Goal: Find specific page/section: Find specific page/section

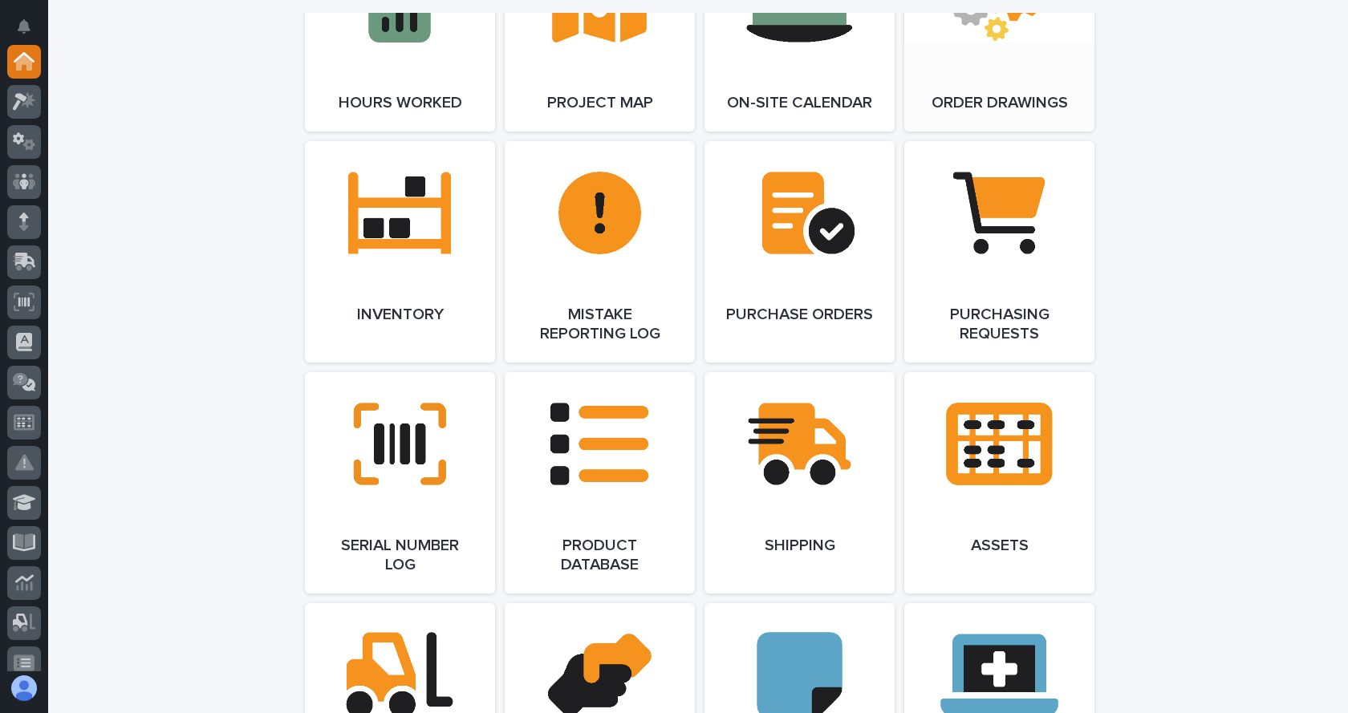
scroll to position [1684, 0]
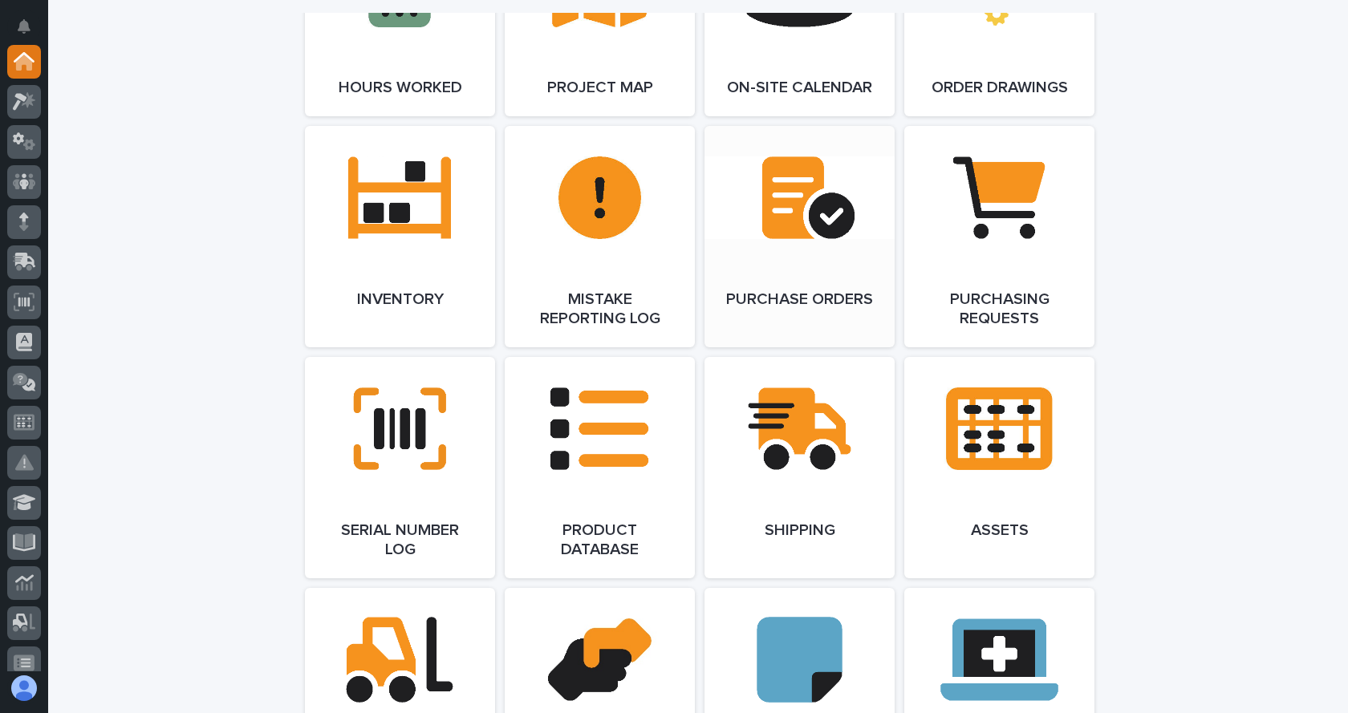
click at [784, 237] on span "Open Link" at bounding box center [799, 236] width 52 height 11
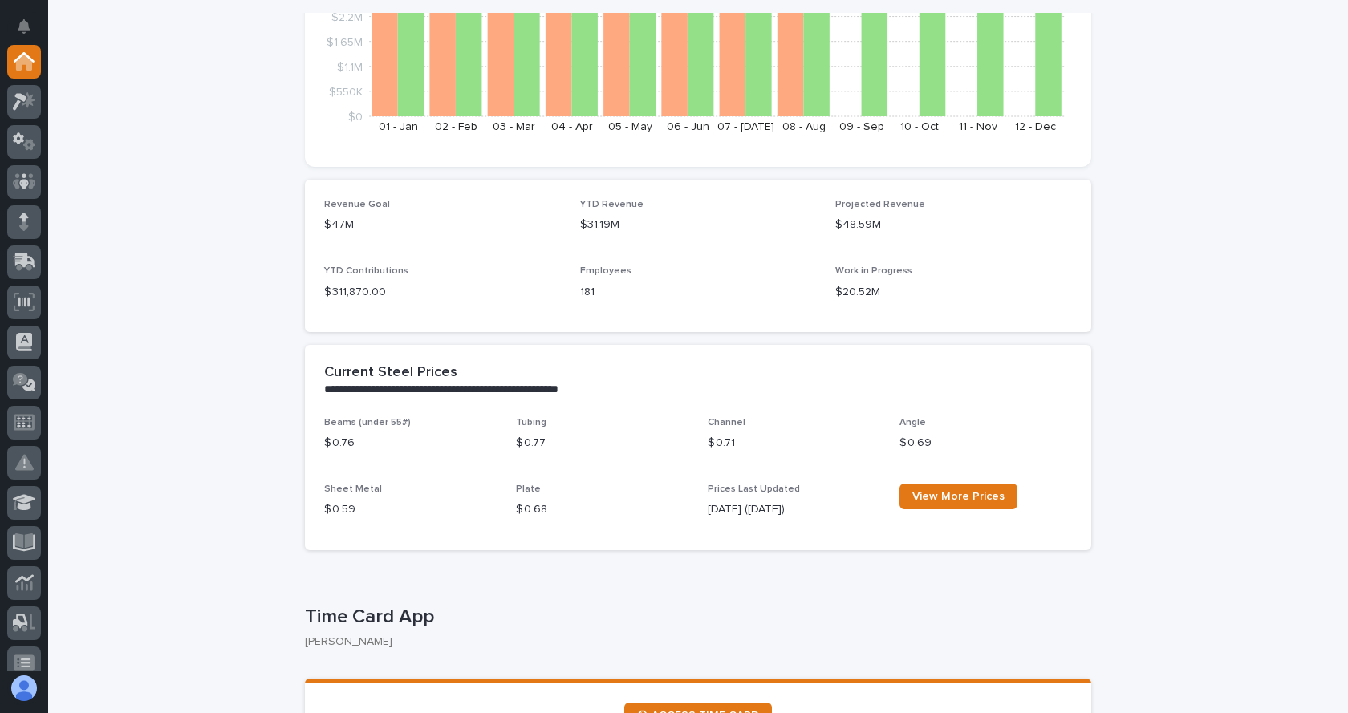
scroll to position [0, 0]
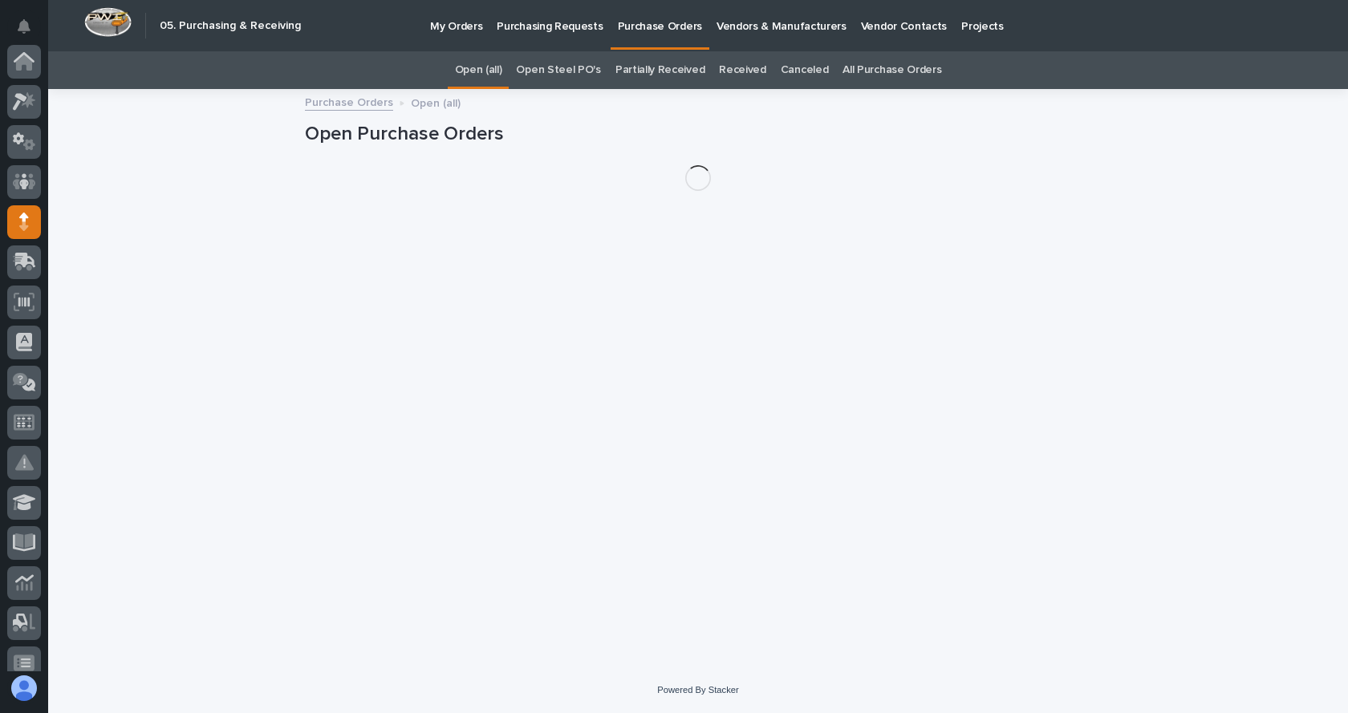
scroll to position [160, 0]
